Goal: Task Accomplishment & Management: Use online tool/utility

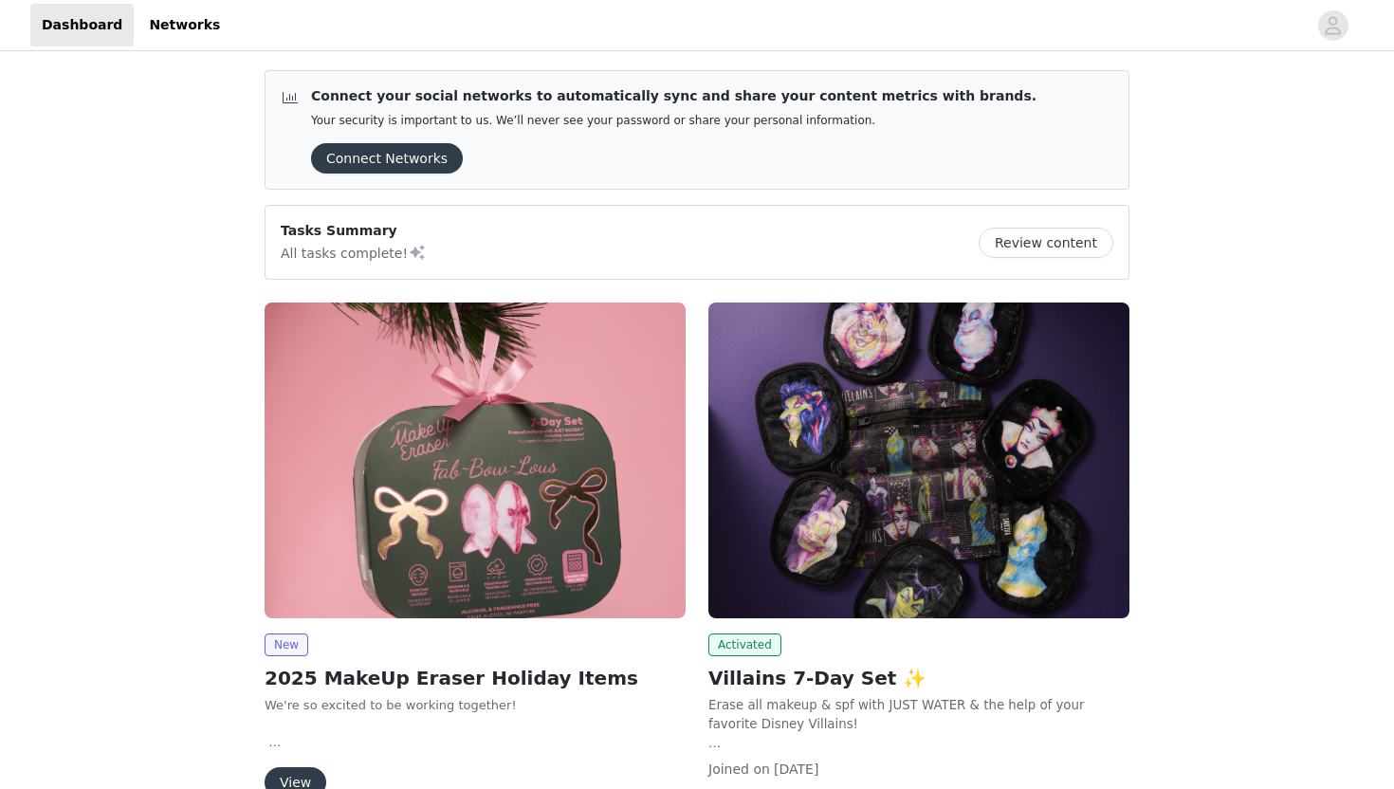
scroll to position [132, 0]
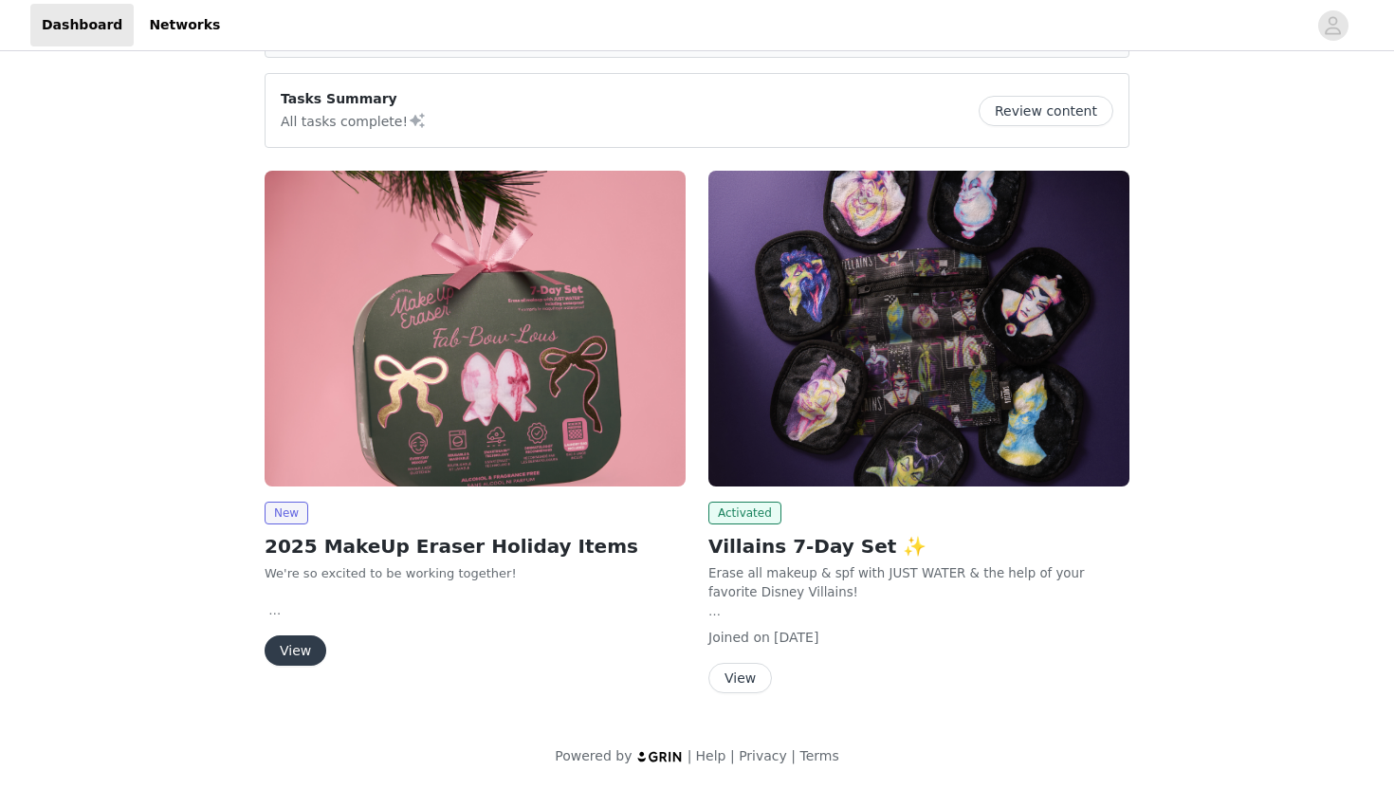
click at [736, 680] on button "View" at bounding box center [740, 678] width 64 height 30
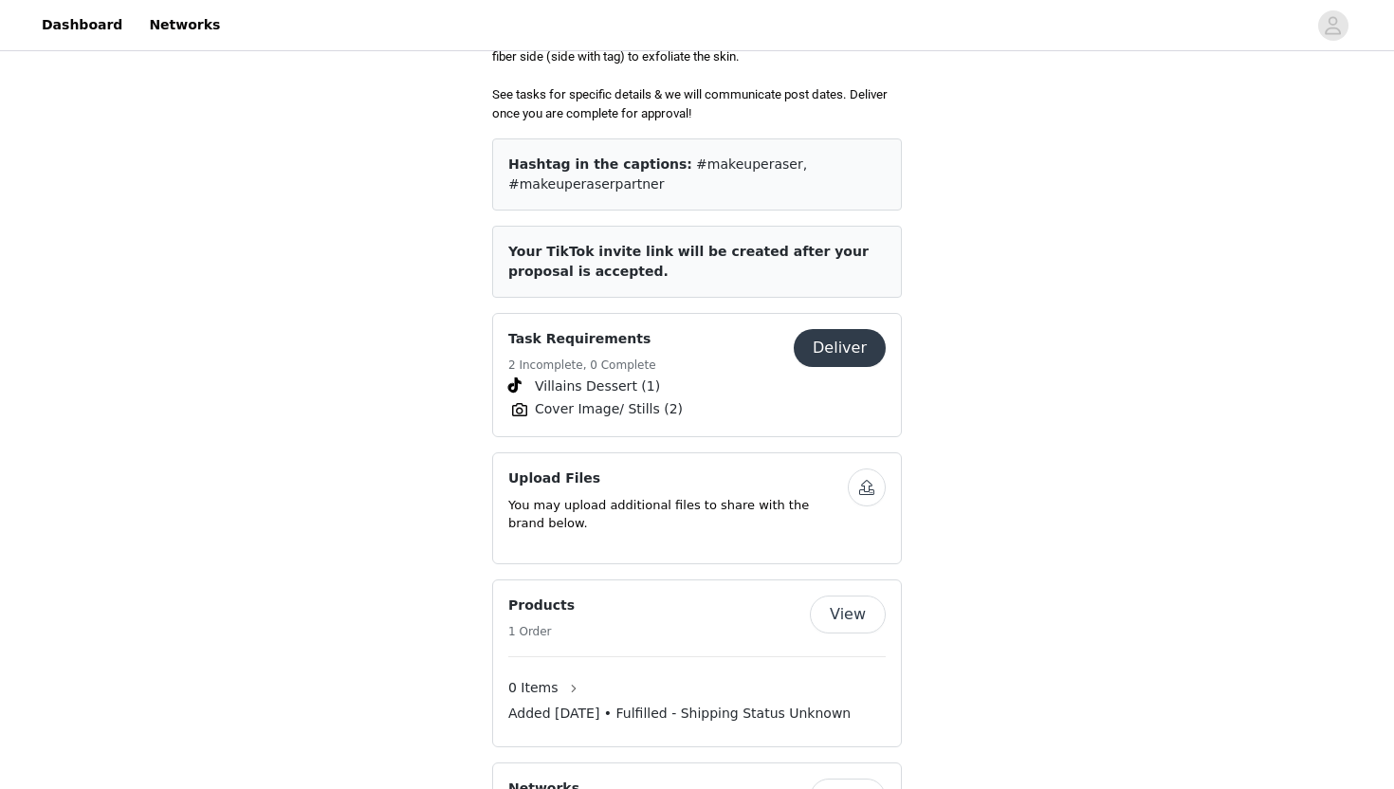
scroll to position [940, 0]
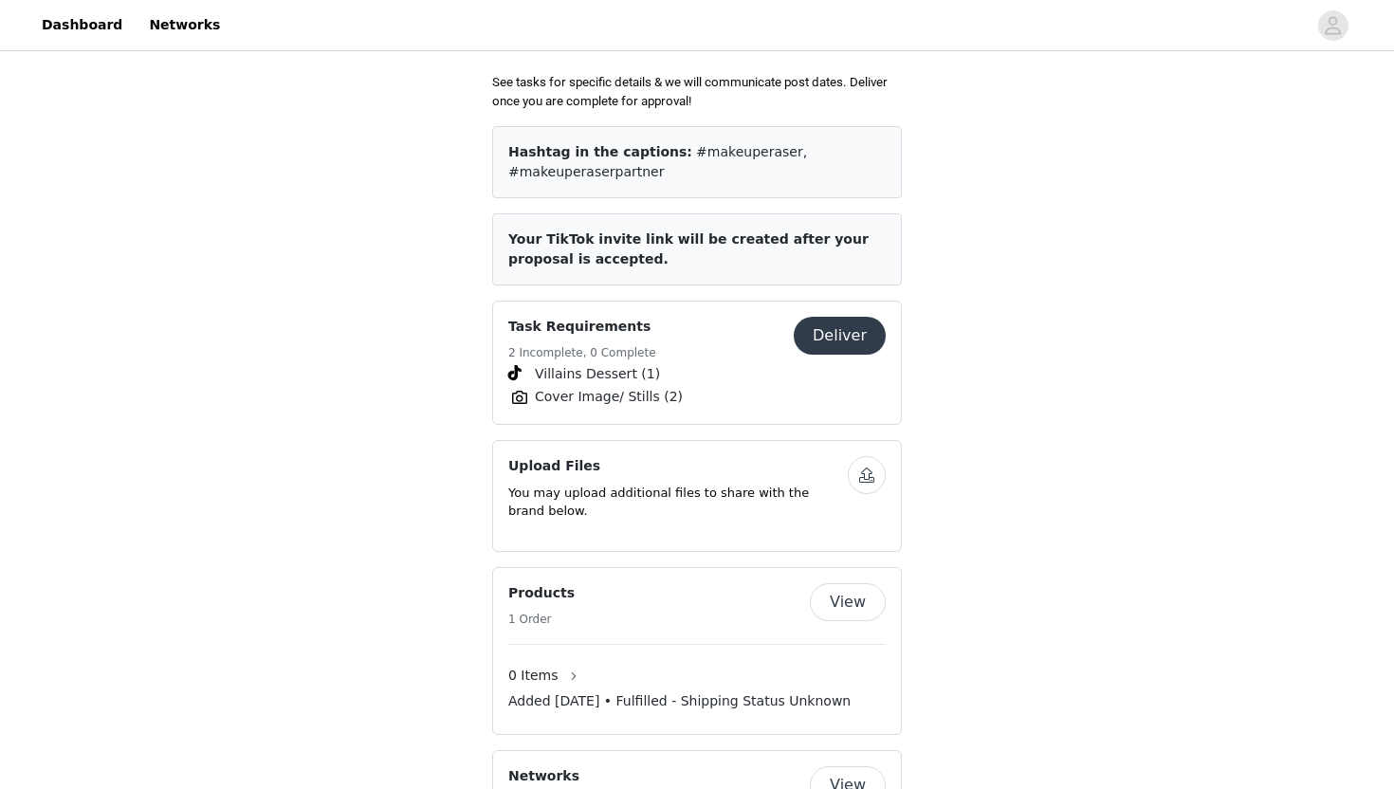
click at [833, 347] on button "Deliver" at bounding box center [840, 336] width 92 height 38
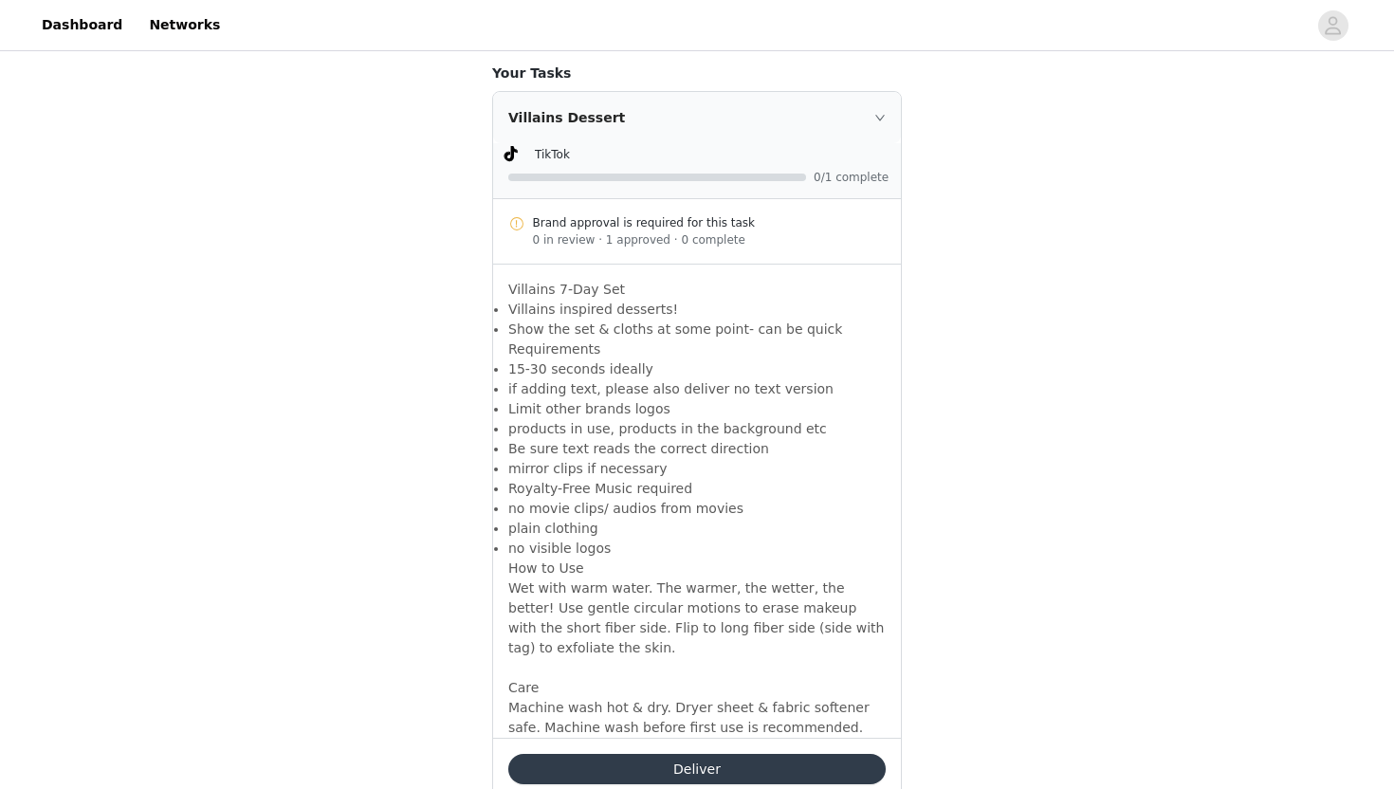
scroll to position [316, 0]
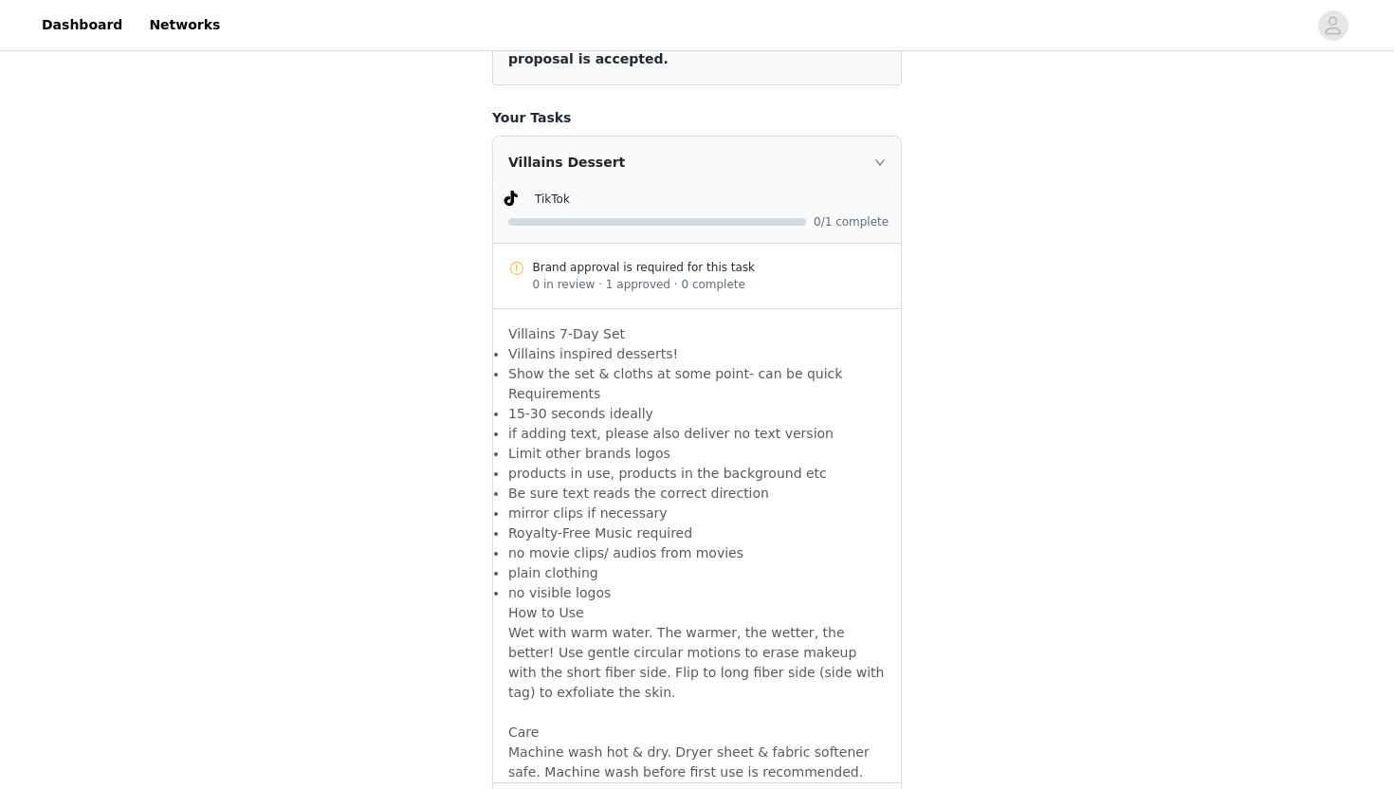
click at [882, 163] on icon "icon: right" at bounding box center [879, 161] width 11 height 11
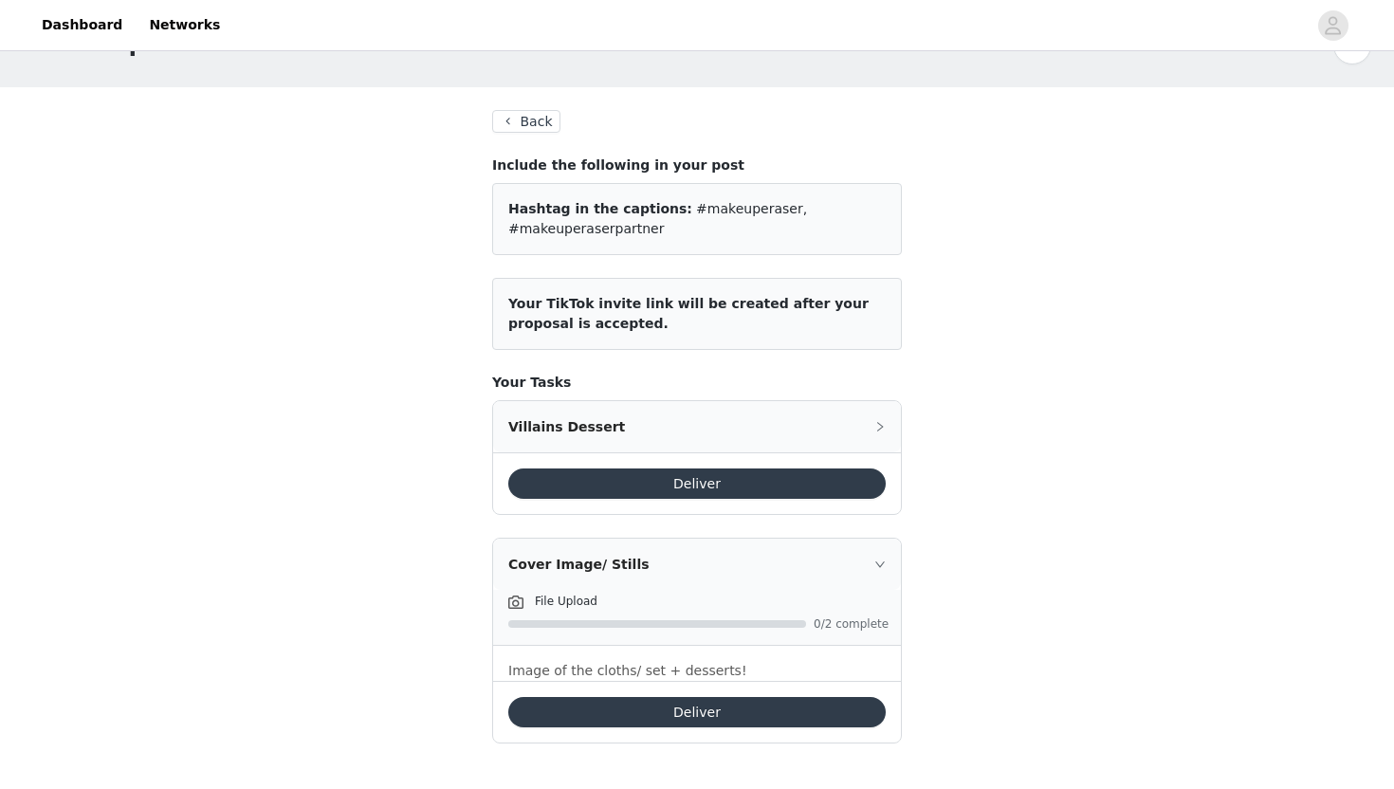
scroll to position [51, 0]
